Goal: Information Seeking & Learning: Learn about a topic

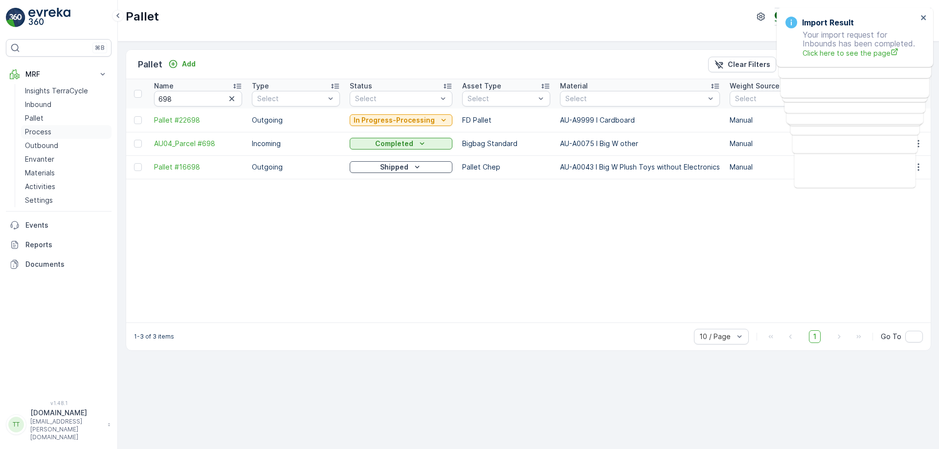
click at [37, 136] on p "Process" at bounding box center [38, 132] width 26 height 10
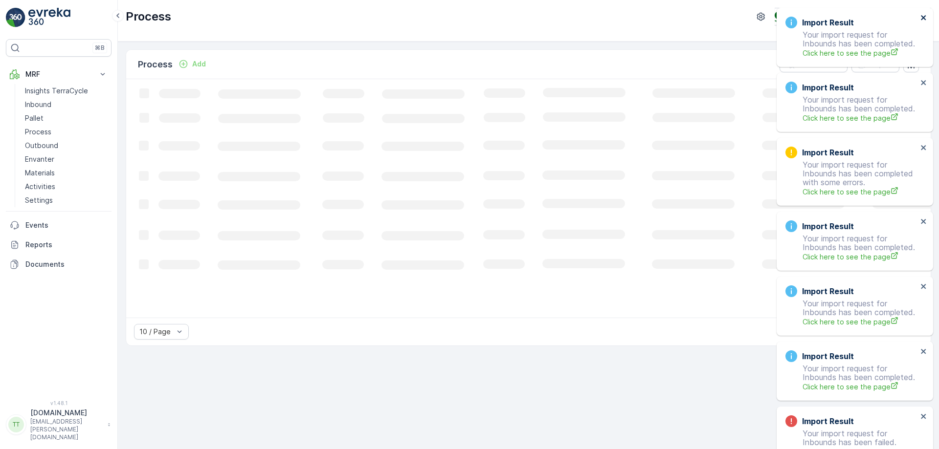
click at [925, 17] on icon "close" at bounding box center [923, 18] width 7 height 8
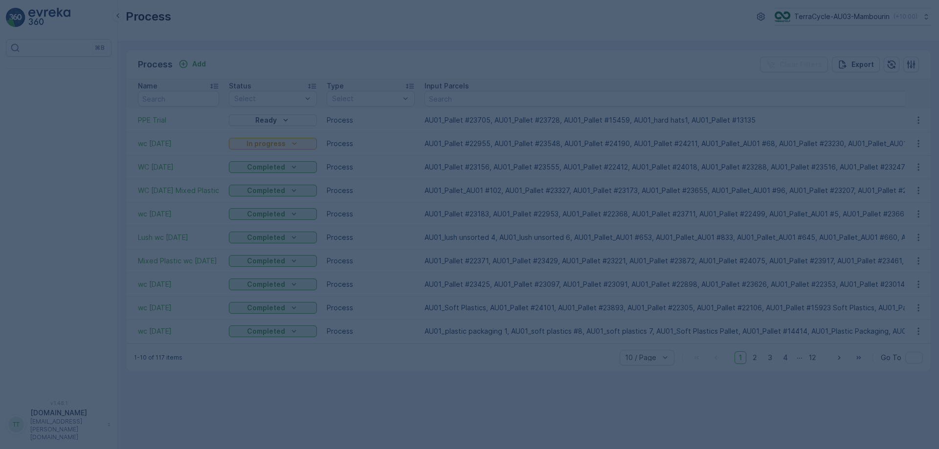
click at [876, 21] on div at bounding box center [469, 224] width 939 height 449
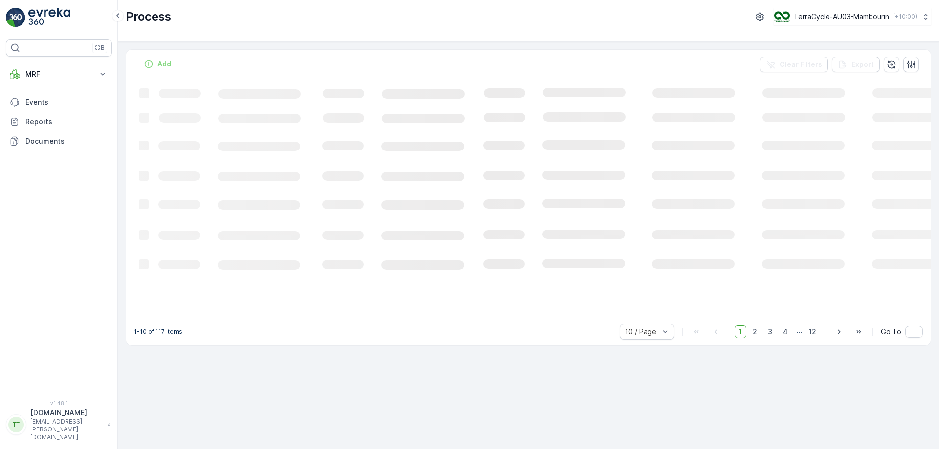
click at [870, 20] on p "TerraCycle-AU03-Mambourin" at bounding box center [841, 17] width 95 height 10
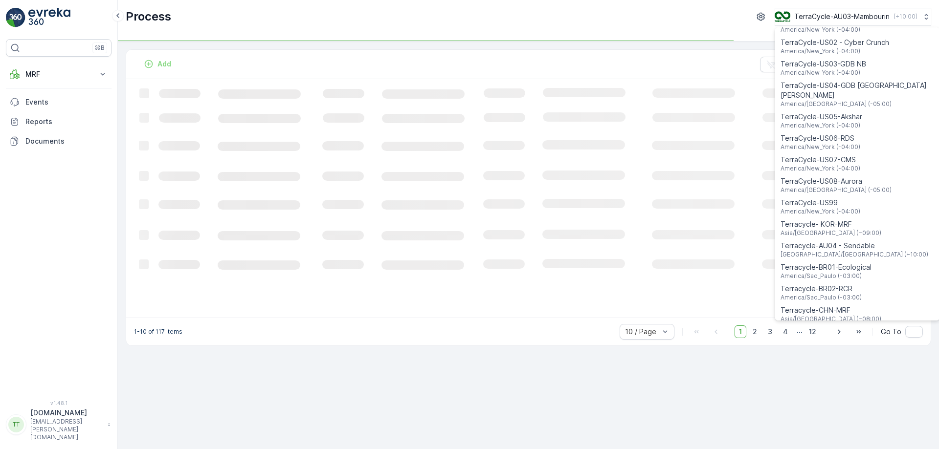
scroll to position [703, 0]
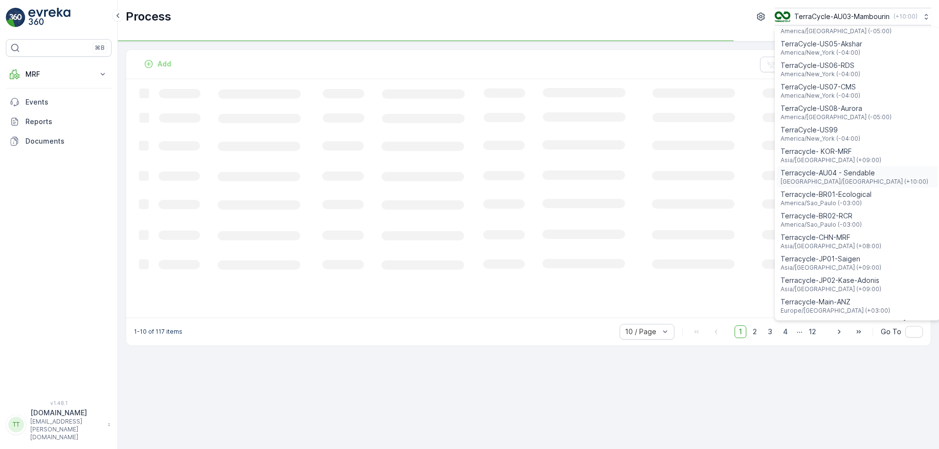
click at [833, 178] on span "Australia/Sydney (+10:00)" at bounding box center [854, 182] width 148 height 8
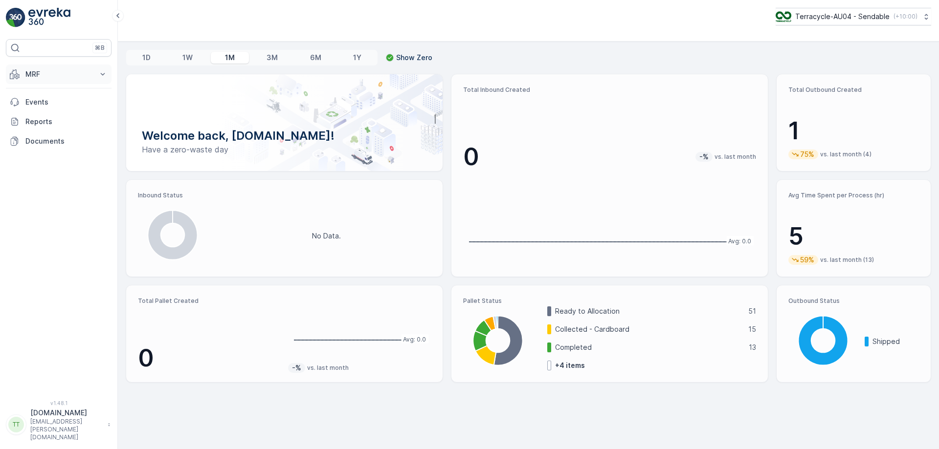
click at [78, 67] on button "MRF" at bounding box center [59, 75] width 106 height 20
click at [46, 131] on p "Process" at bounding box center [38, 132] width 26 height 10
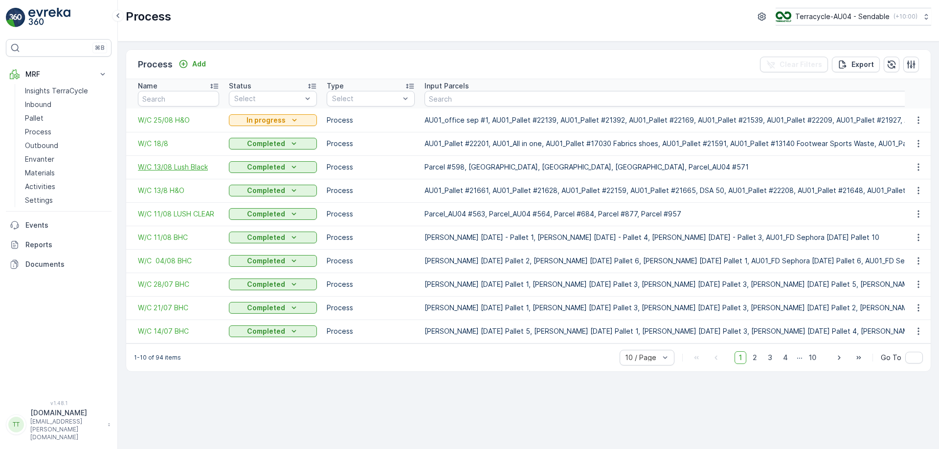
drag, startPoint x: 180, startPoint y: 172, endPoint x: 174, endPoint y: 169, distance: 7.7
click at [167, 334] on span "W/C 14/07 BHC" at bounding box center [178, 332] width 81 height 10
drag, startPoint x: 167, startPoint y: 307, endPoint x: 176, endPoint y: 287, distance: 21.9
click at [167, 260] on span "W/C 04/08 BHC" at bounding box center [178, 261] width 81 height 10
click at [754, 360] on span "2" at bounding box center [754, 358] width 13 height 13
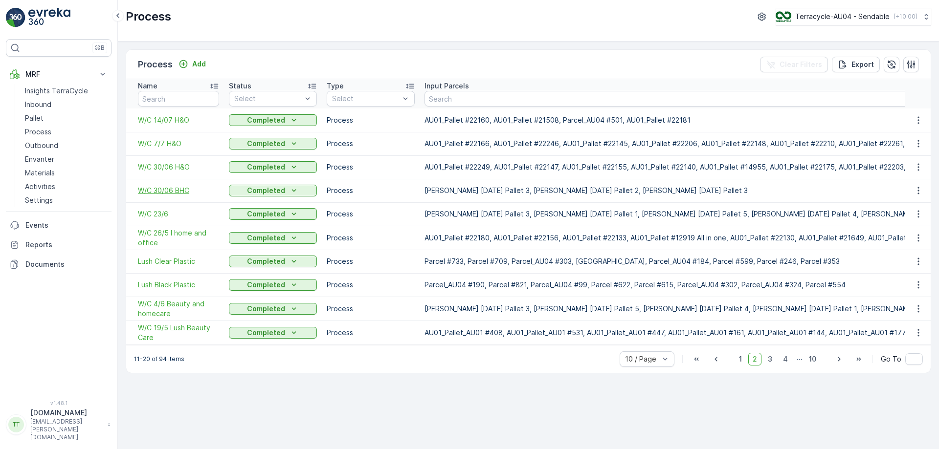
click at [162, 189] on span "W/C 30/06 BHC" at bounding box center [178, 191] width 81 height 10
click at [741, 361] on span "1" at bounding box center [740, 359] width 12 height 13
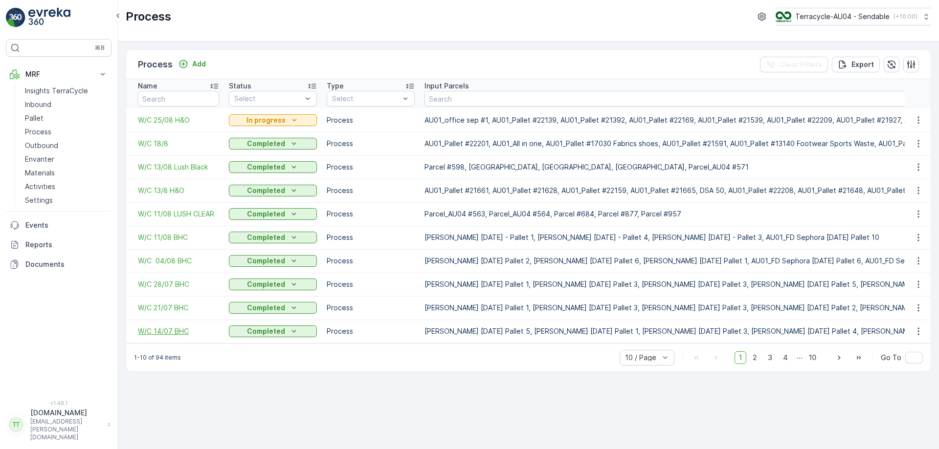
click at [165, 331] on span "W/C 14/07 BHC" at bounding box center [178, 332] width 81 height 10
click at [153, 285] on span "W/C 28/07 BHC" at bounding box center [178, 285] width 81 height 10
click at [185, 264] on span "W/C 04/08 BHC" at bounding box center [178, 261] width 81 height 10
click at [176, 194] on span "W/C 13/8 H&O" at bounding box center [178, 191] width 81 height 10
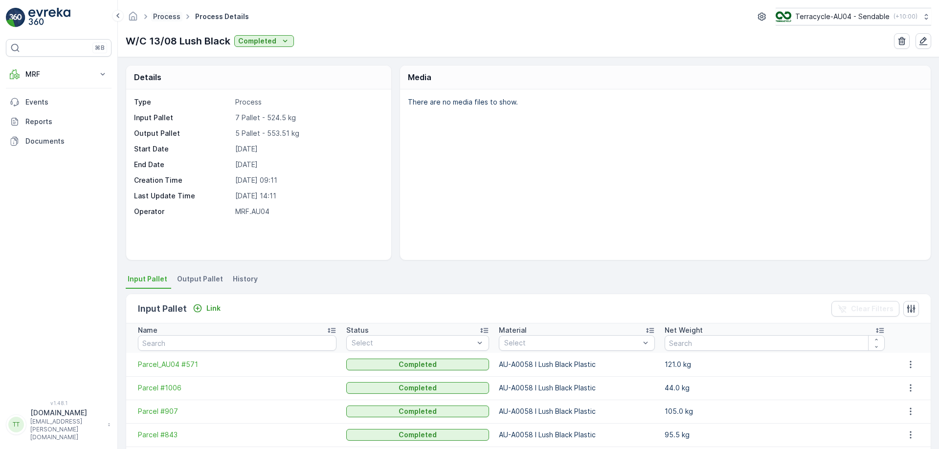
click at [173, 19] on link "Process" at bounding box center [166, 16] width 27 height 8
